Goal: Information Seeking & Learning: Learn about a topic

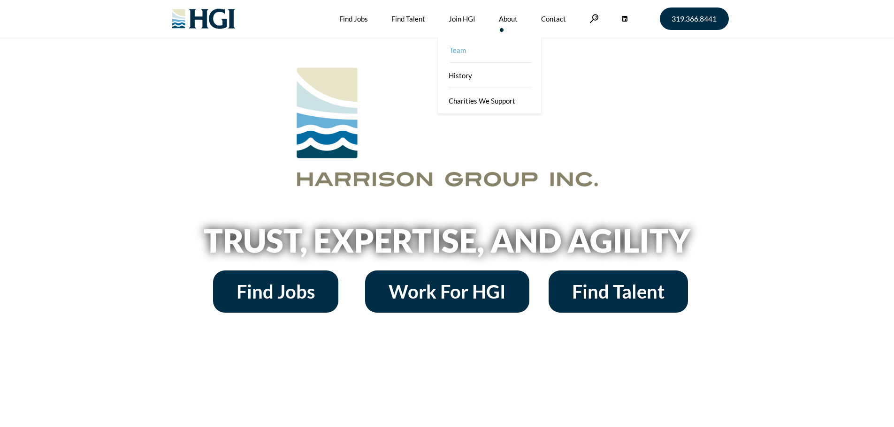
click at [496, 46] on link "Team" at bounding box center [490, 50] width 103 height 25
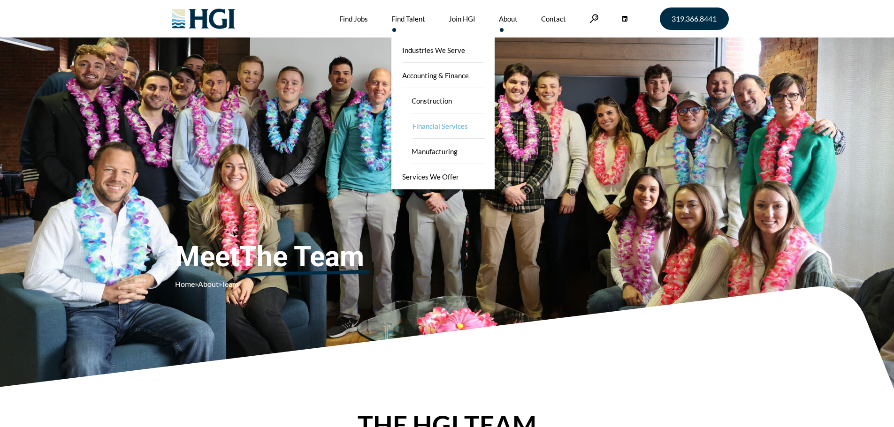
click at [423, 129] on link "Financial Services" at bounding box center [449, 126] width 94 height 25
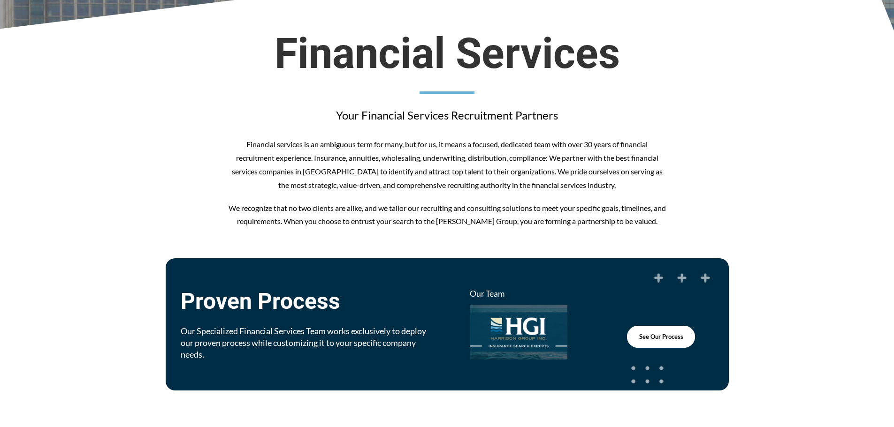
scroll to position [594, 0]
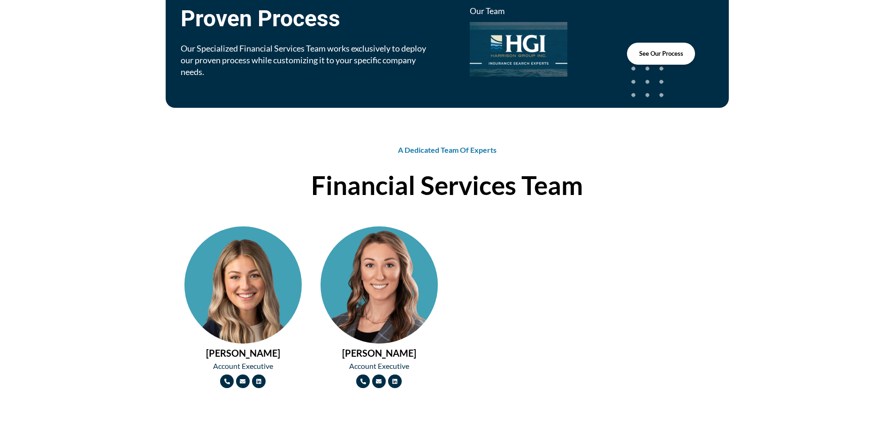
click at [668, 56] on span "See Our Process" at bounding box center [661, 54] width 44 height 6
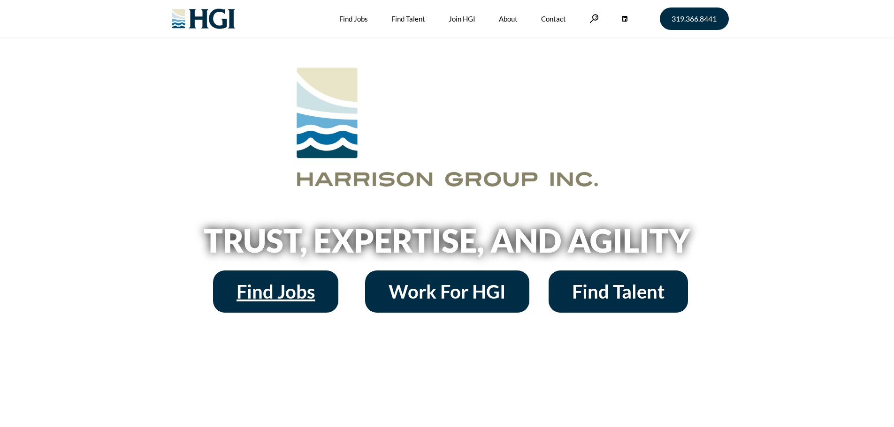
click at [290, 294] on span "Find Jobs" at bounding box center [275, 291] width 78 height 19
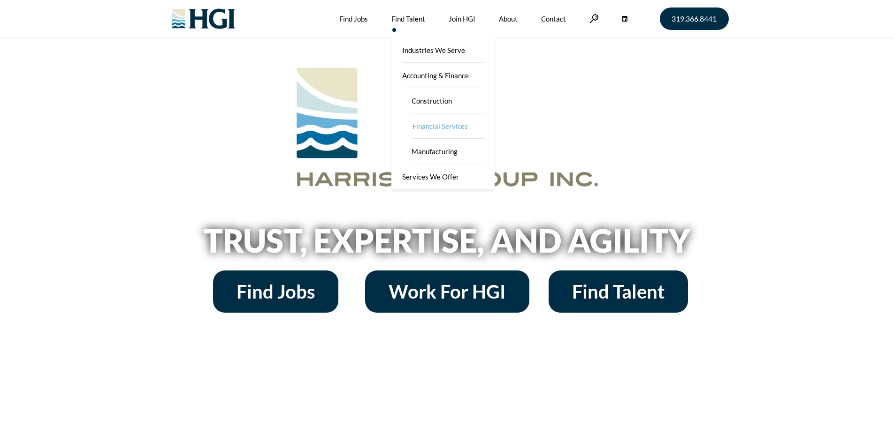
click at [438, 128] on link "Financial Services" at bounding box center [449, 126] width 94 height 25
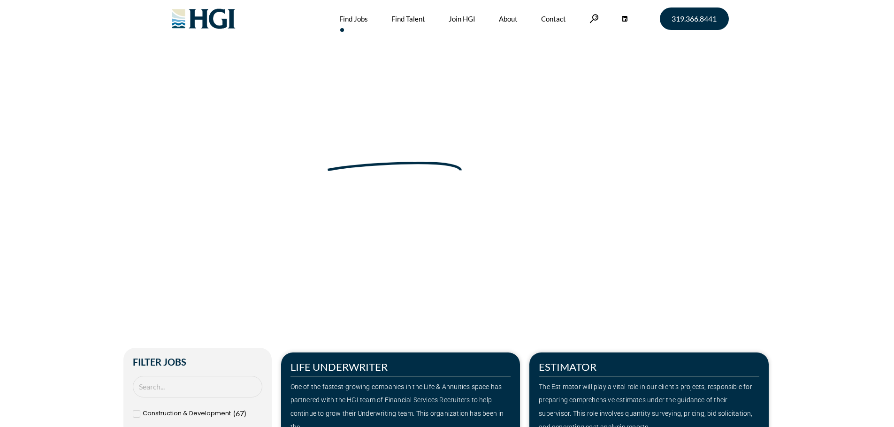
scroll to position [469, 0]
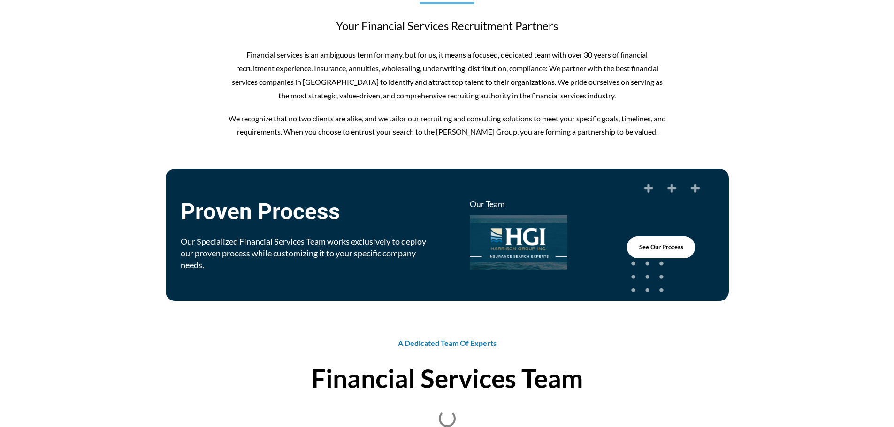
scroll to position [563, 0]
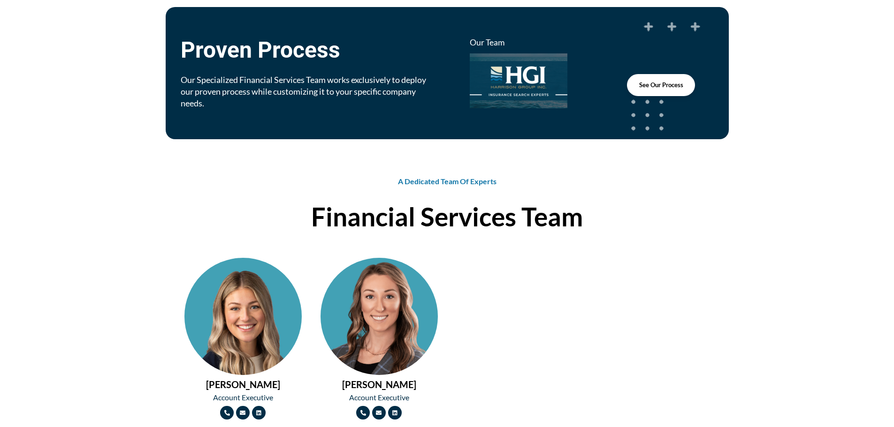
click at [662, 87] on span "See Our Process" at bounding box center [661, 85] width 44 height 6
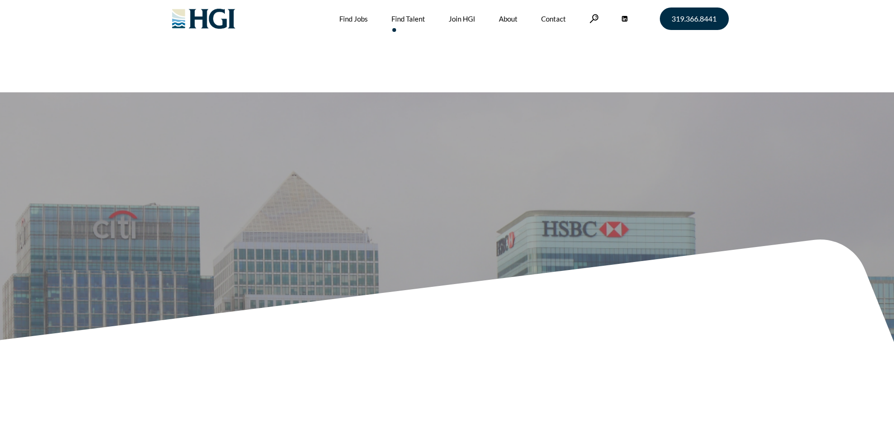
scroll to position [594, 0]
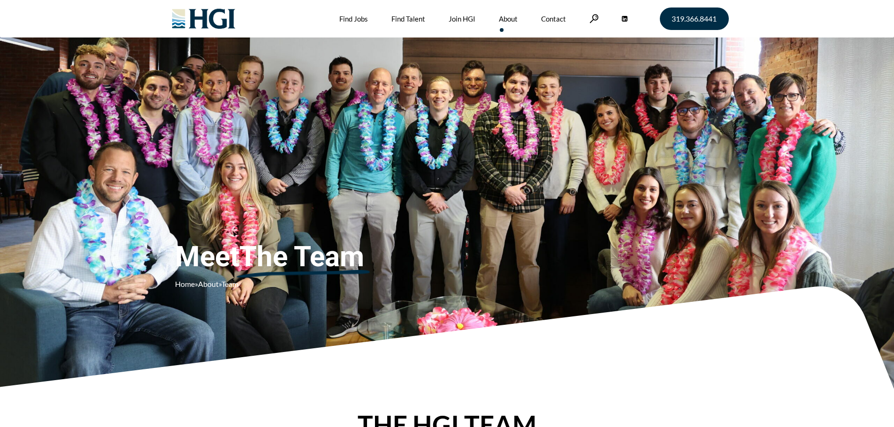
click at [212, 9] on img at bounding box center [204, 19] width 76 height 38
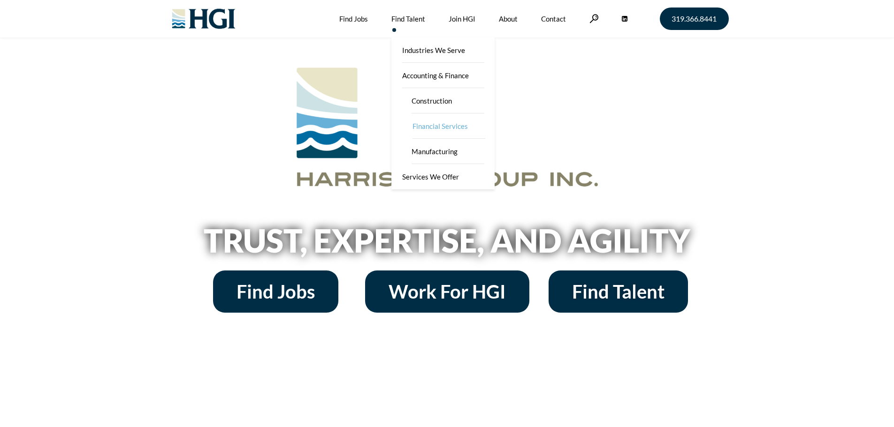
click at [419, 121] on link "Financial Services" at bounding box center [449, 126] width 94 height 25
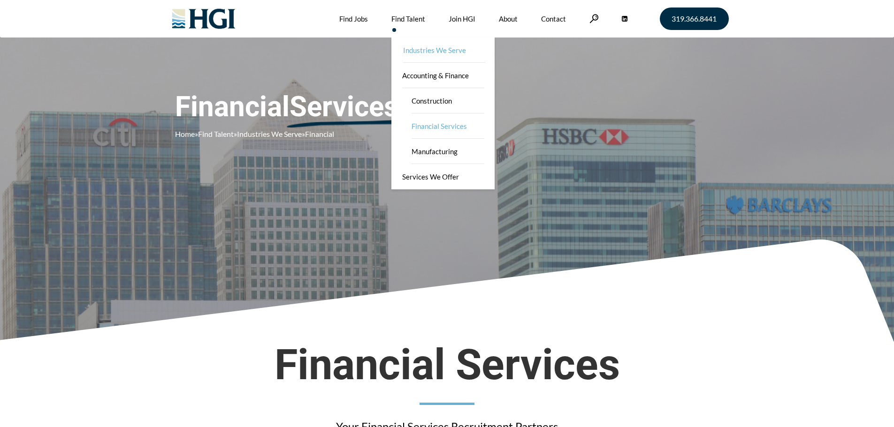
click at [413, 56] on link "Industries We Serve" at bounding box center [443, 50] width 103 height 25
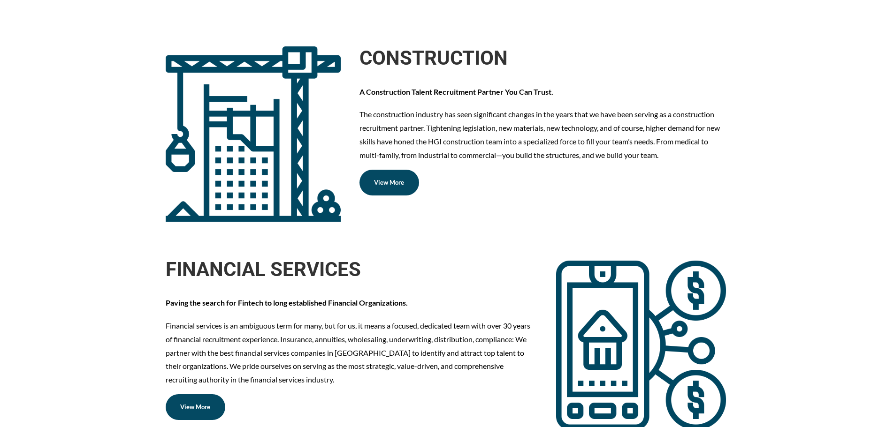
scroll to position [876, 0]
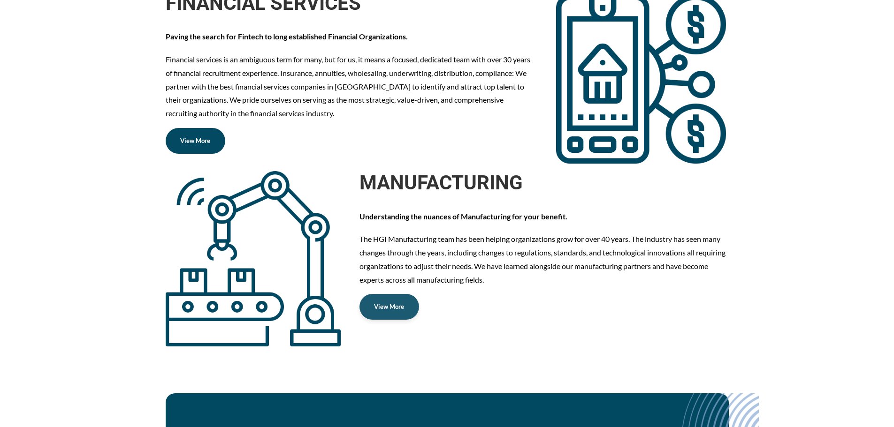
click at [392, 304] on span "View More" at bounding box center [389, 307] width 30 height 6
click at [208, 133] on link "View More" at bounding box center [196, 141] width 60 height 26
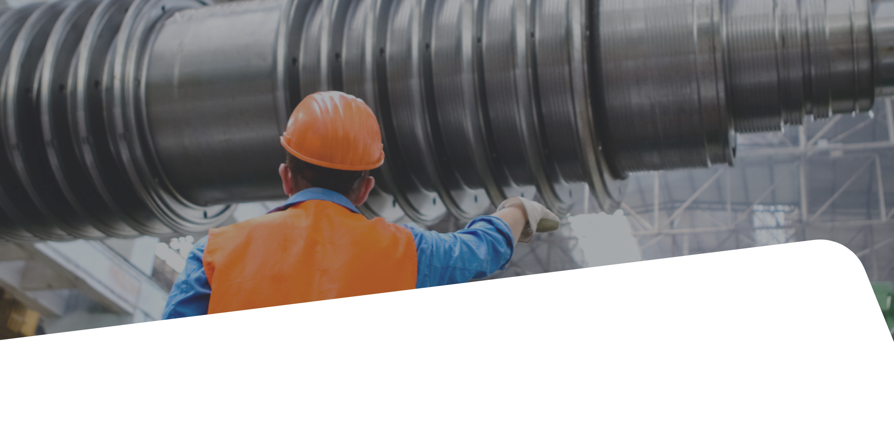
click at [205, 145] on div "Manufacturing Home » Find Talent » Industries We Serve » Manufacturing" at bounding box center [326, 104] width 302 height 89
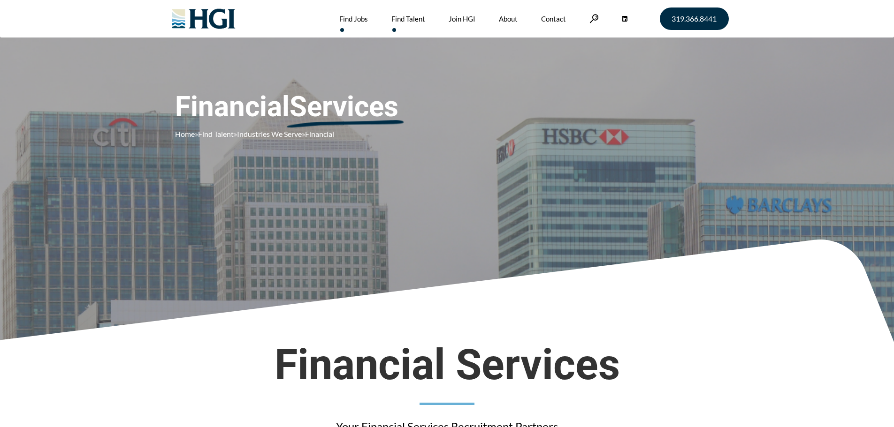
click at [357, 15] on link "Find Jobs" at bounding box center [353, 19] width 29 height 38
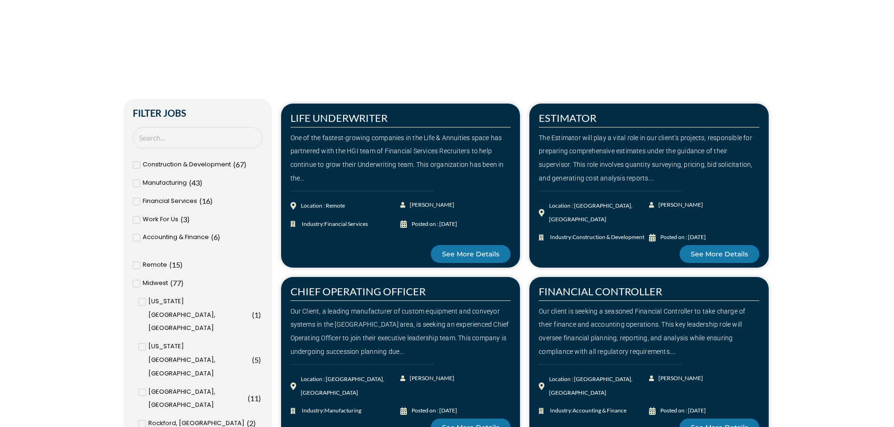
scroll to position [344, 0]
